Goal: Find specific page/section: Find specific page/section

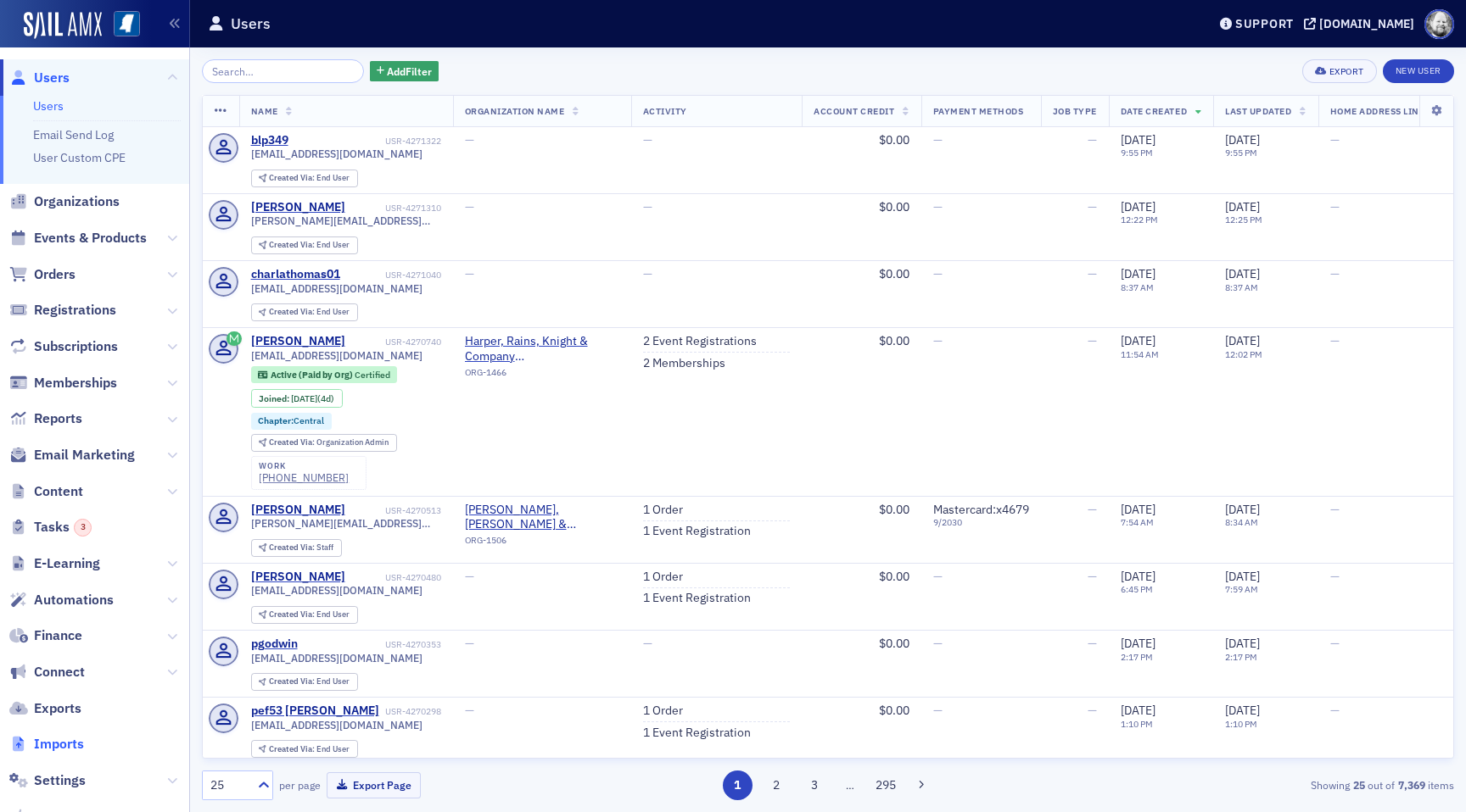
click at [71, 738] on span "Imports" at bounding box center [59, 745] width 50 height 19
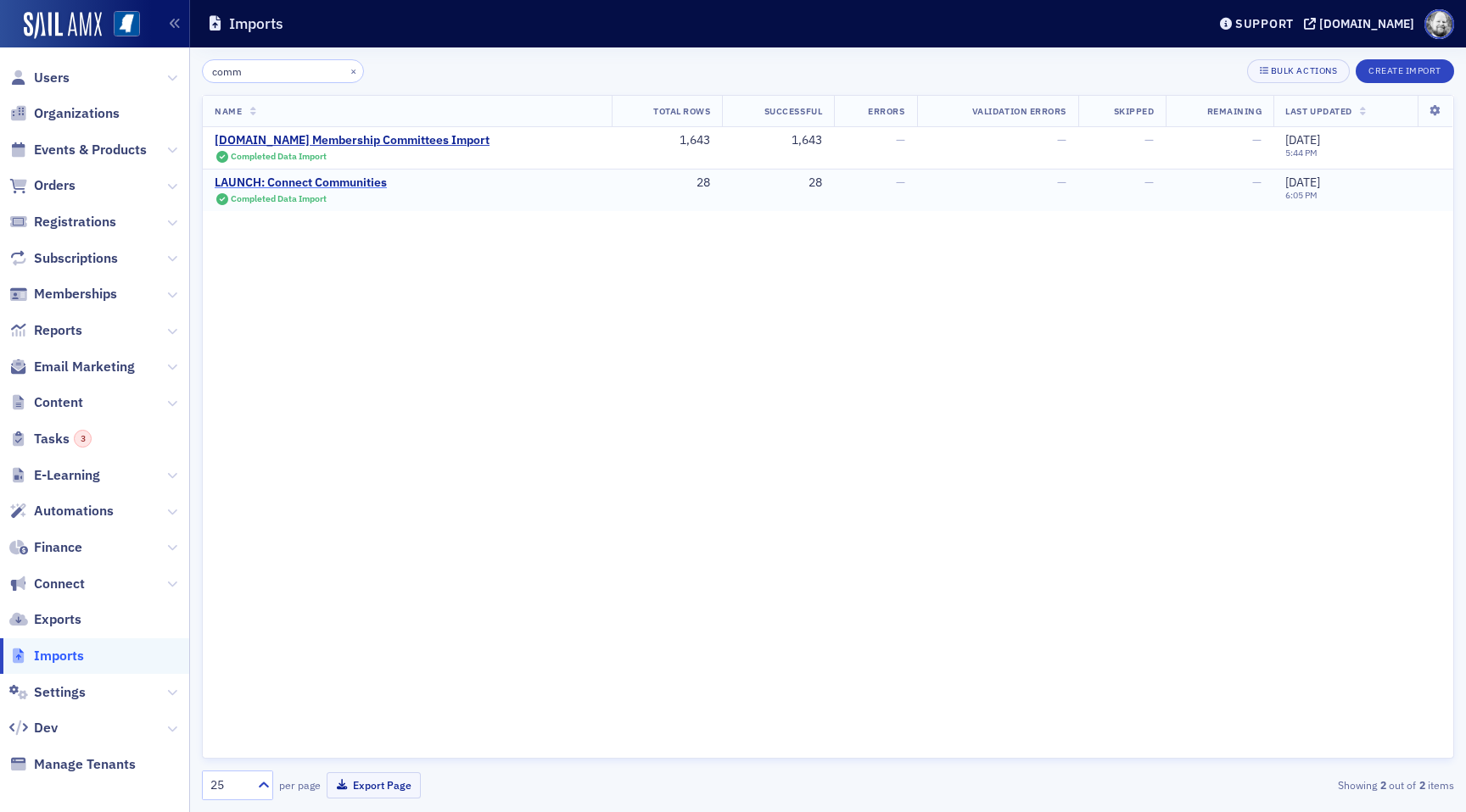
type input "comm"
click at [295, 176] on div "LAUNCH: Connect Communities" at bounding box center [301, 183] width 172 height 15
